Goal: Task Accomplishment & Management: Use online tool/utility

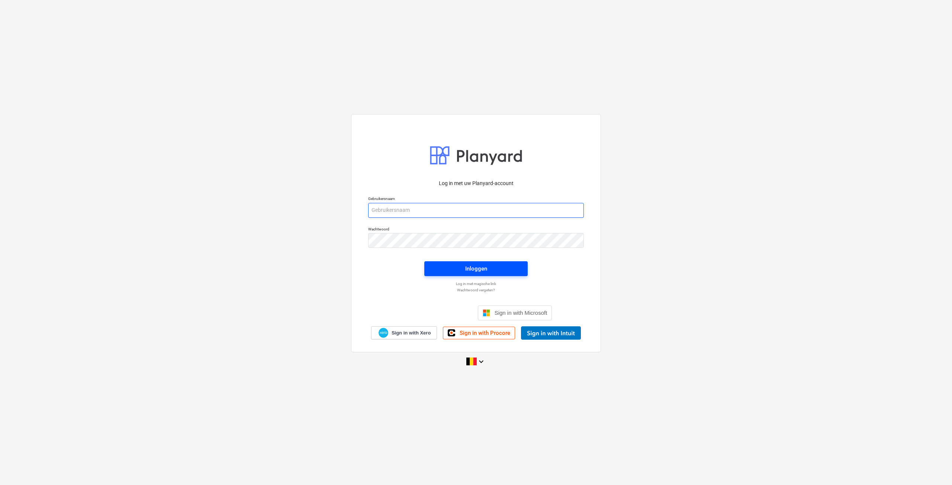
type input "[EMAIL_ADDRESS][DOMAIN_NAME]"
click at [460, 265] on span "Inloggen" at bounding box center [476, 269] width 86 height 10
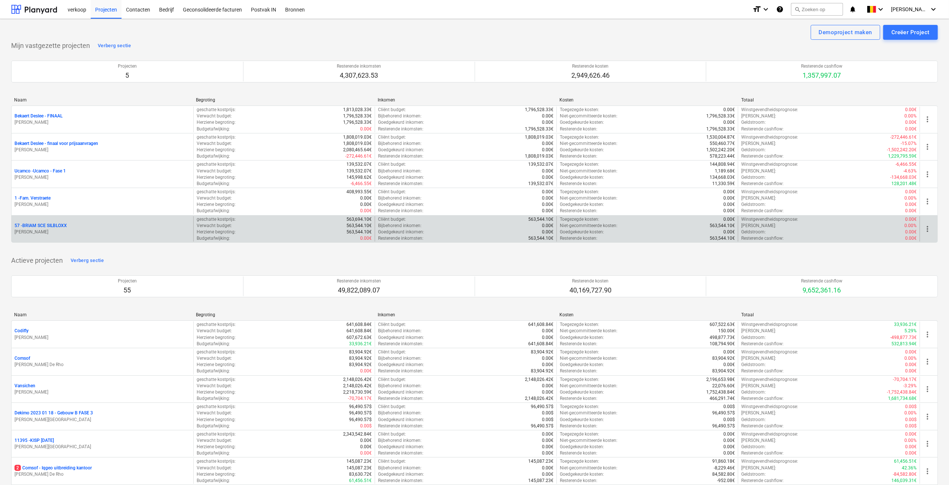
click at [91, 223] on div "57 - BRIAM SCE SILBLOXX" at bounding box center [103, 226] width 176 height 6
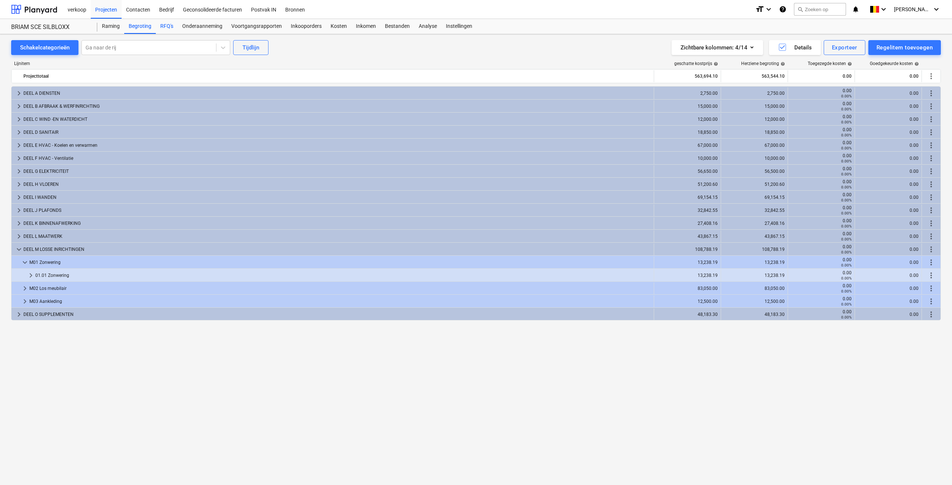
click at [166, 28] on div "RFQ's" at bounding box center [167, 26] width 22 height 15
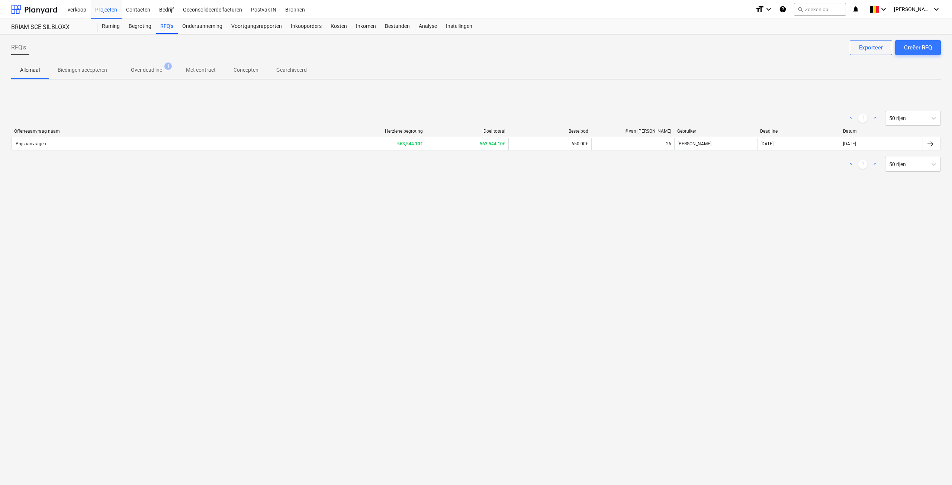
click at [113, 140] on div "Prijsaanvragen" at bounding box center [177, 144] width 331 height 12
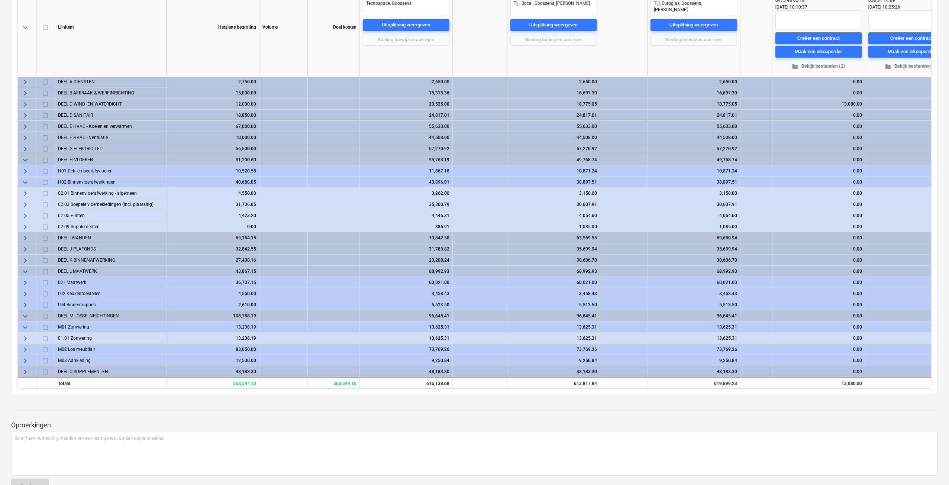
scroll to position [149, 0]
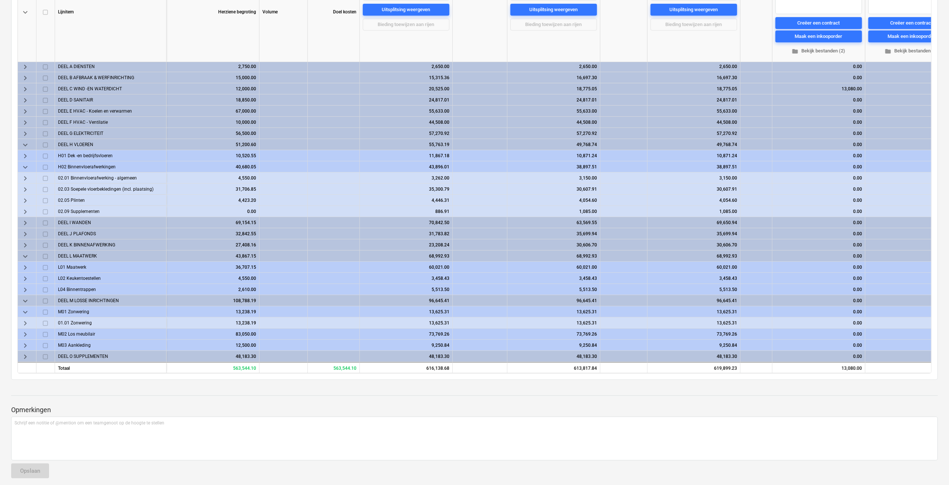
click at [28, 143] on span "keyboard_arrow_down" at bounding box center [25, 145] width 9 height 9
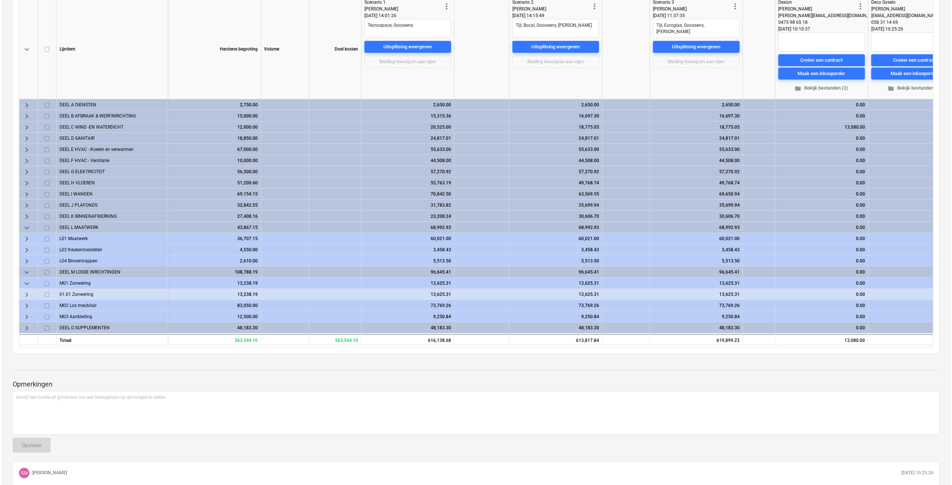
scroll to position [74, 0]
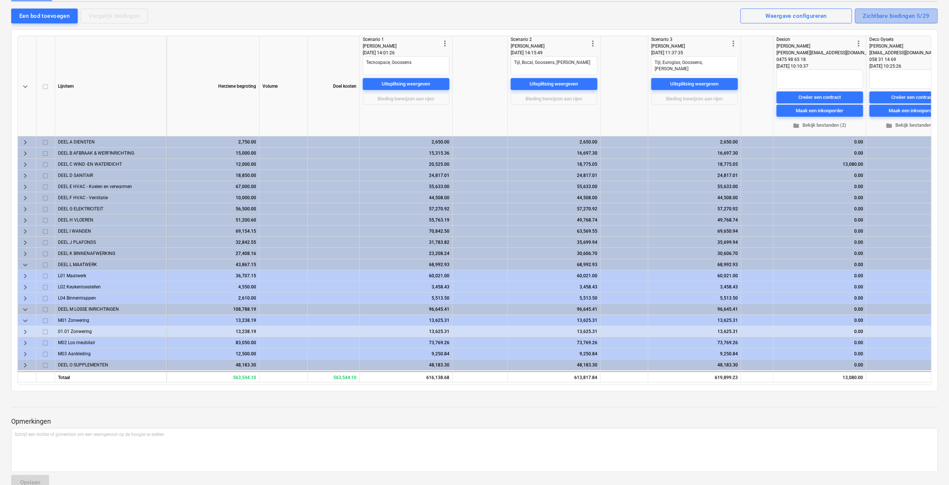
click at [890, 17] on div "Zichtbare biedingen 5/29" at bounding box center [897, 16] width 67 height 10
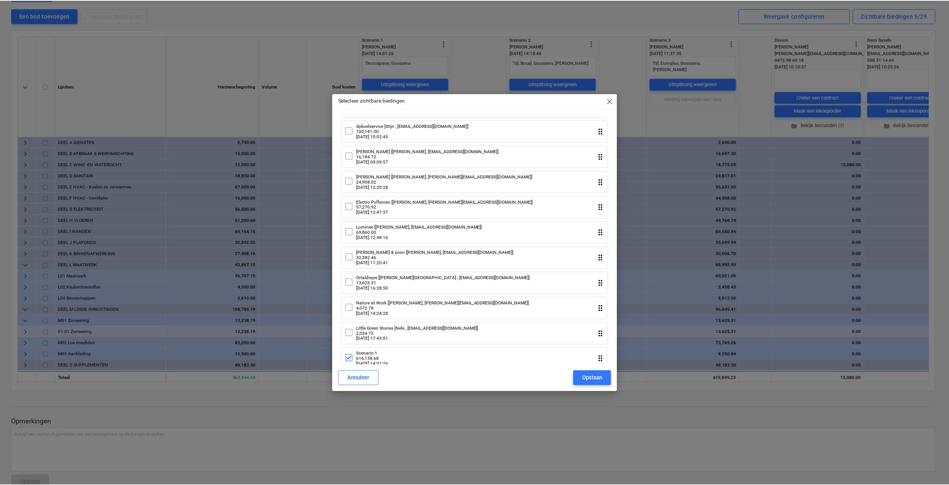
scroll to position [372, 0]
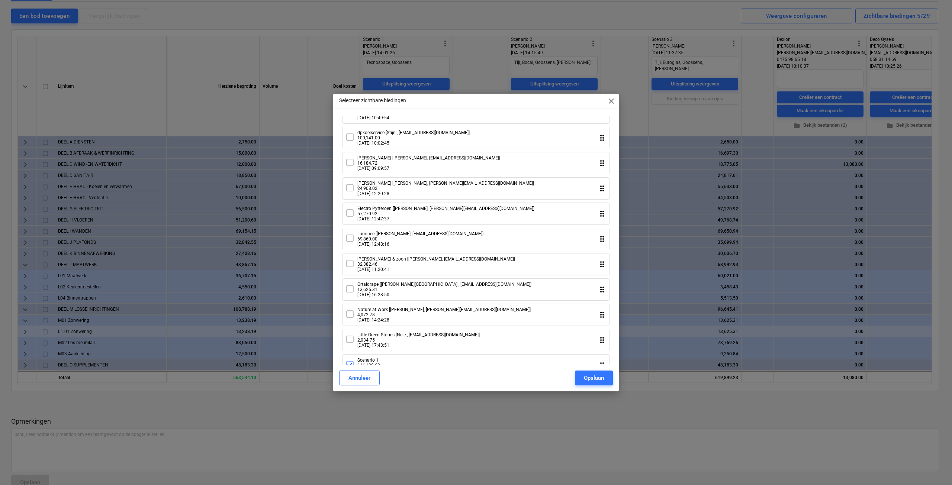
click at [351, 243] on icon at bounding box center [349, 238] width 9 height 9
click at [352, 218] on icon at bounding box center [349, 213] width 9 height 9
click at [585, 380] on div "Opslaan" at bounding box center [594, 378] width 20 height 10
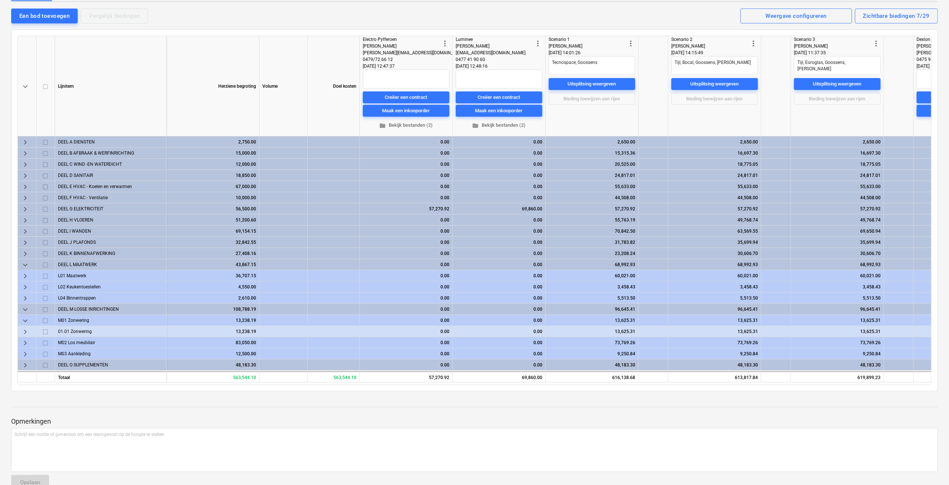
click at [28, 206] on span "keyboard_arrow_right" at bounding box center [25, 209] width 9 height 9
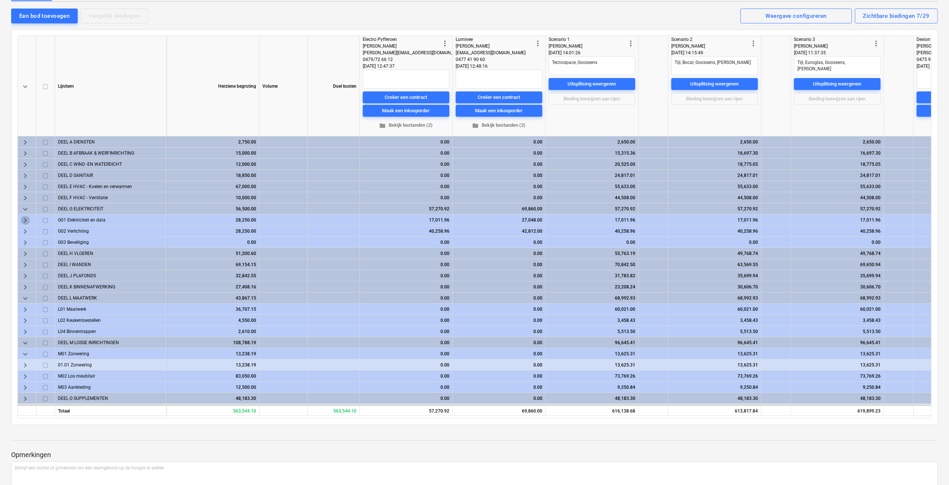
click at [28, 217] on span "keyboard_arrow_right" at bounding box center [25, 220] width 9 height 9
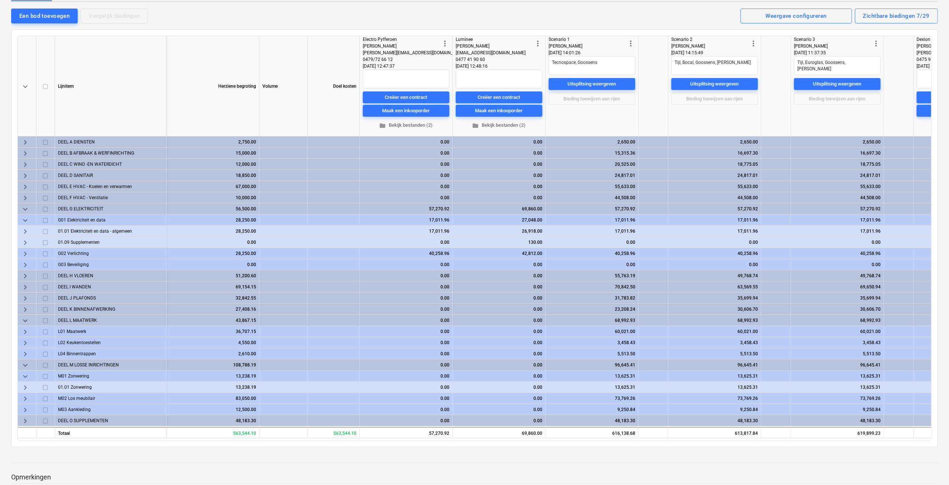
click at [25, 232] on span "keyboard_arrow_right" at bounding box center [25, 231] width 9 height 9
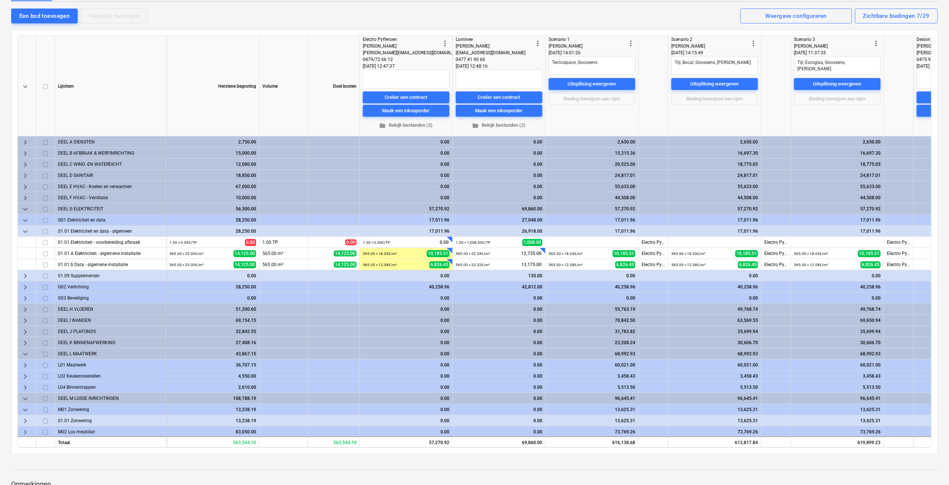
click at [30, 275] on div "keyboard_arrow_right" at bounding box center [27, 275] width 19 height 11
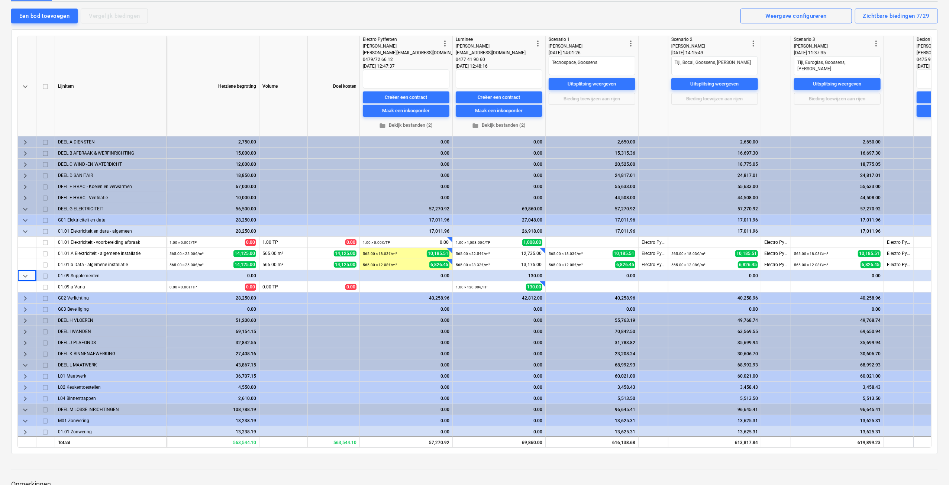
click at [25, 296] on span "keyboard_arrow_right" at bounding box center [25, 298] width 9 height 9
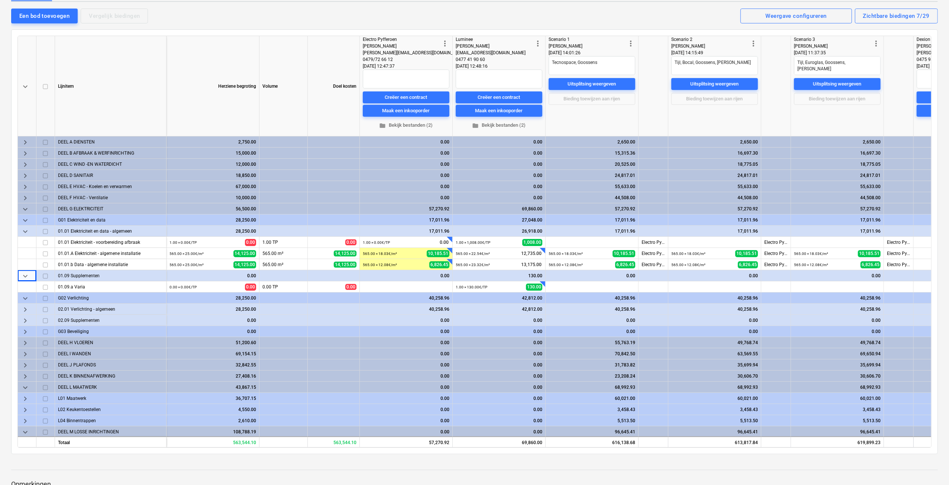
click at [25, 328] on span "keyboard_arrow_right" at bounding box center [25, 332] width 9 height 9
type textarea "x"
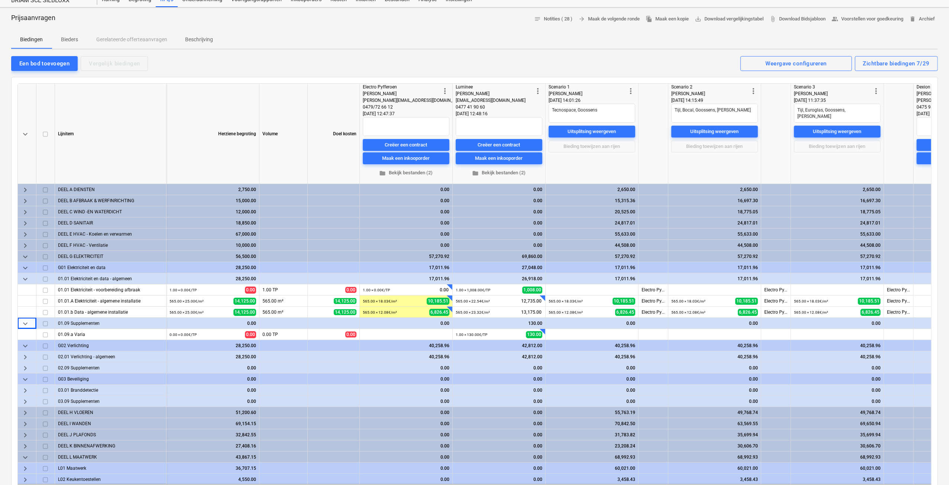
scroll to position [0, 0]
